Goal: Navigation & Orientation: Go to known website

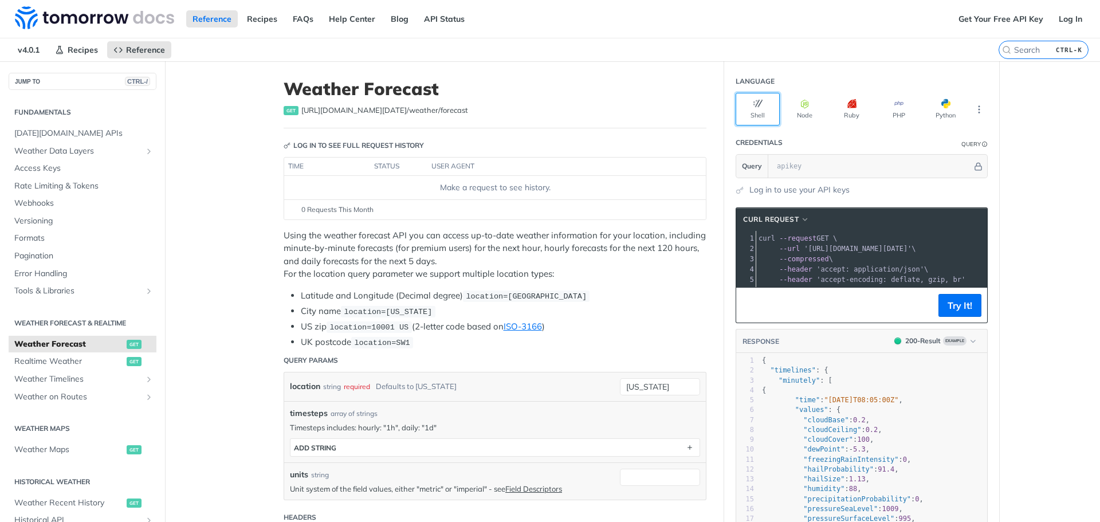
click at [744, 104] on button "Shell" at bounding box center [758, 109] width 44 height 33
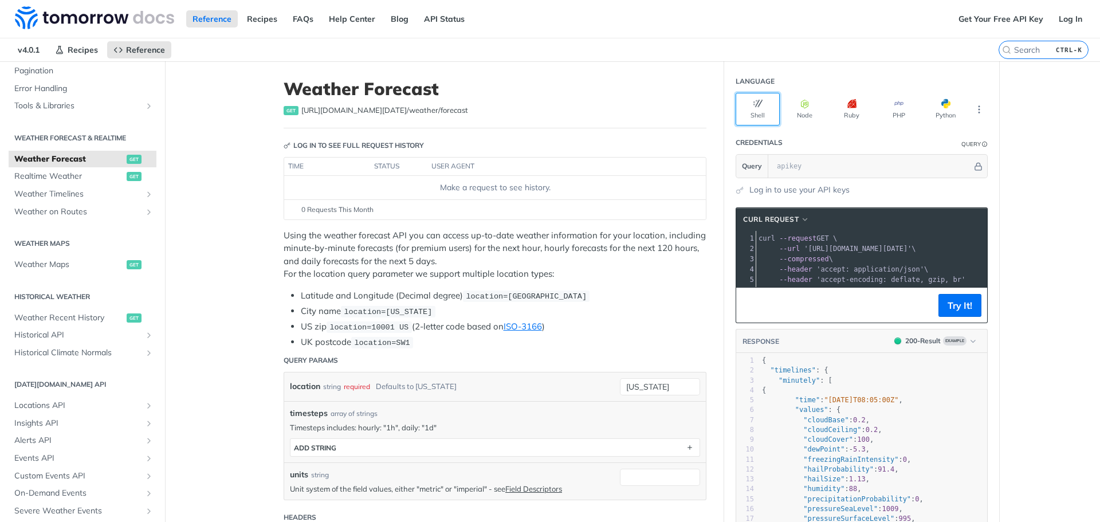
scroll to position [191, 0]
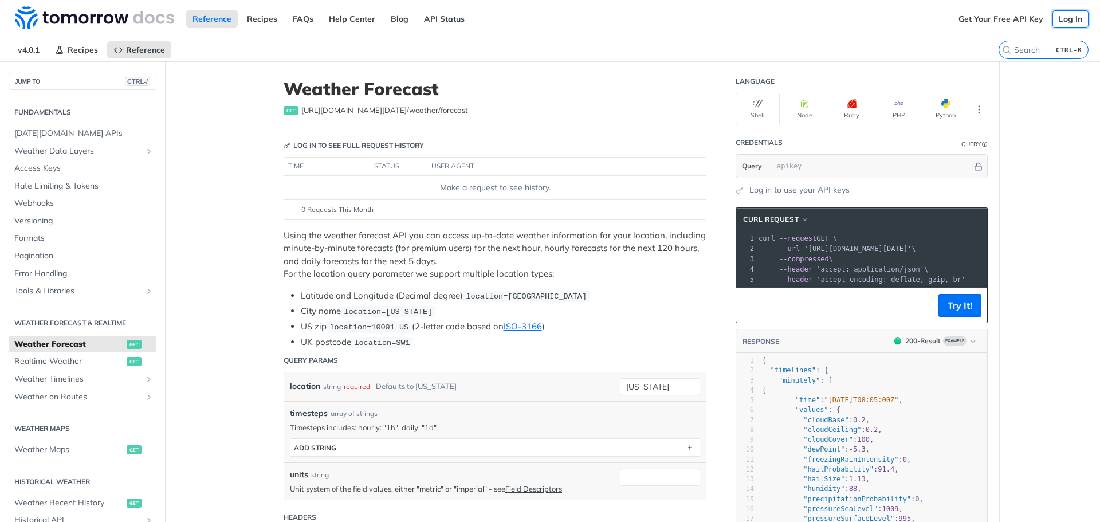
click at [1057, 19] on link "Log In" at bounding box center [1071, 18] width 36 height 17
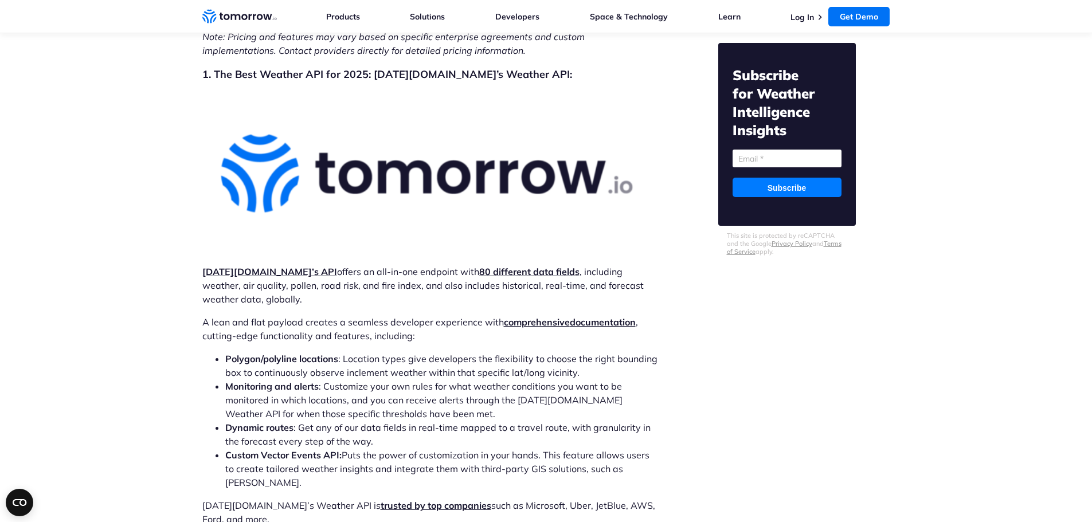
scroll to position [3438, 0]
